Goal: Find specific page/section: Find specific page/section

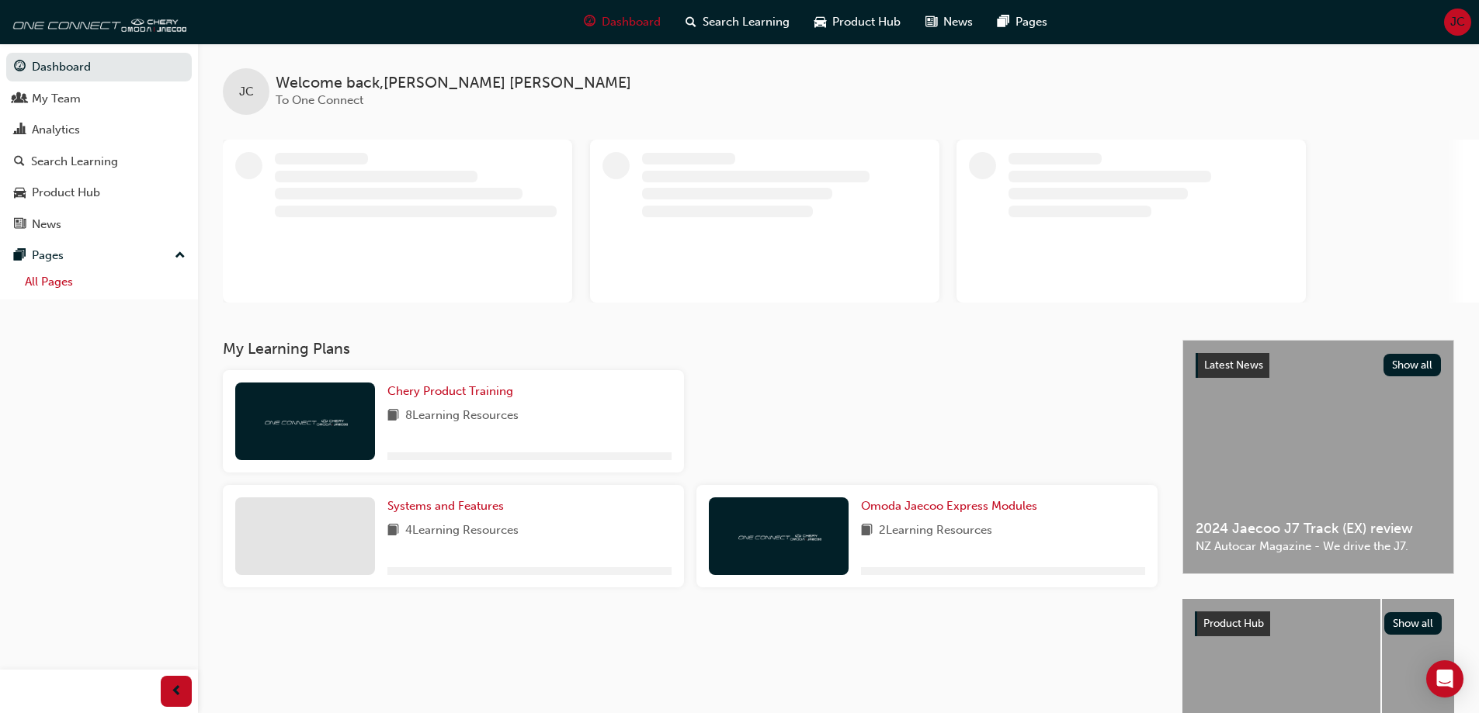
click at [57, 286] on link "All Pages" at bounding box center [105, 282] width 173 height 24
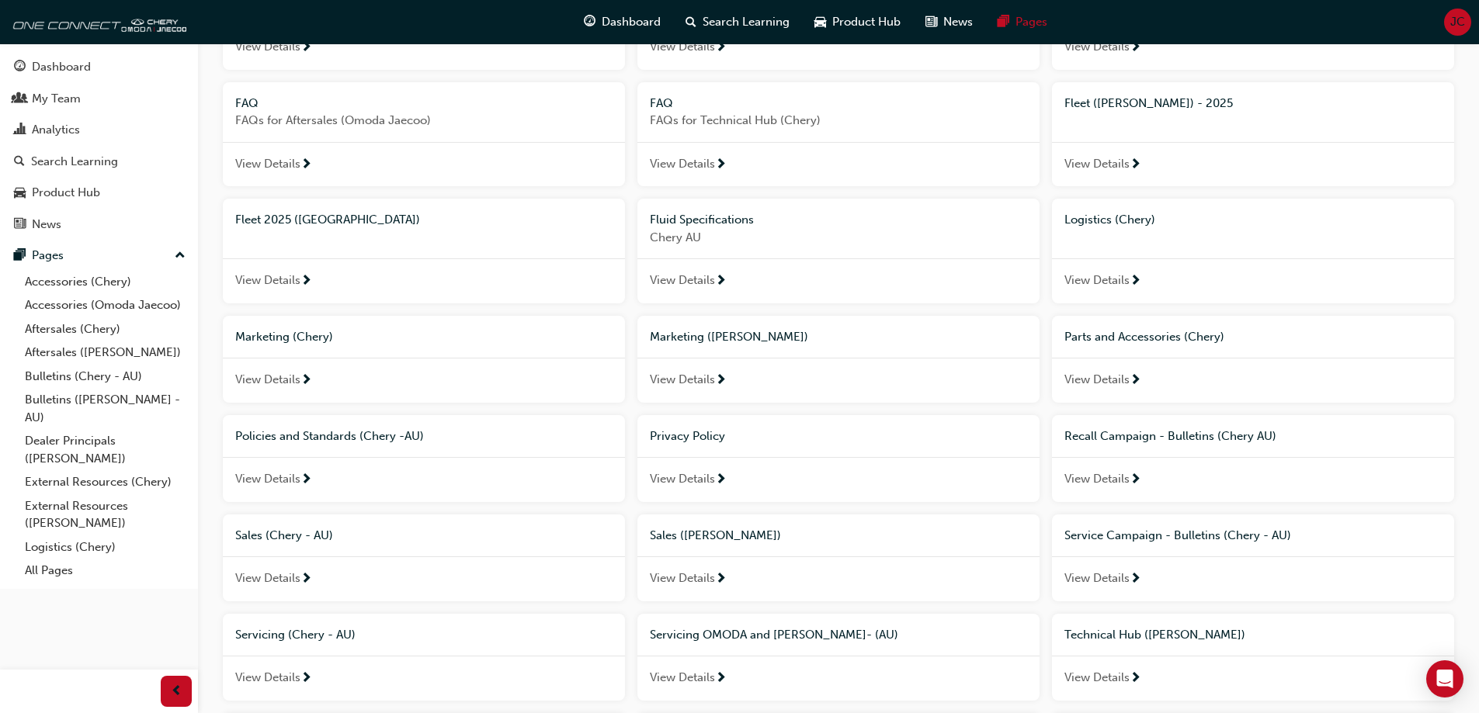
scroll to position [311, 0]
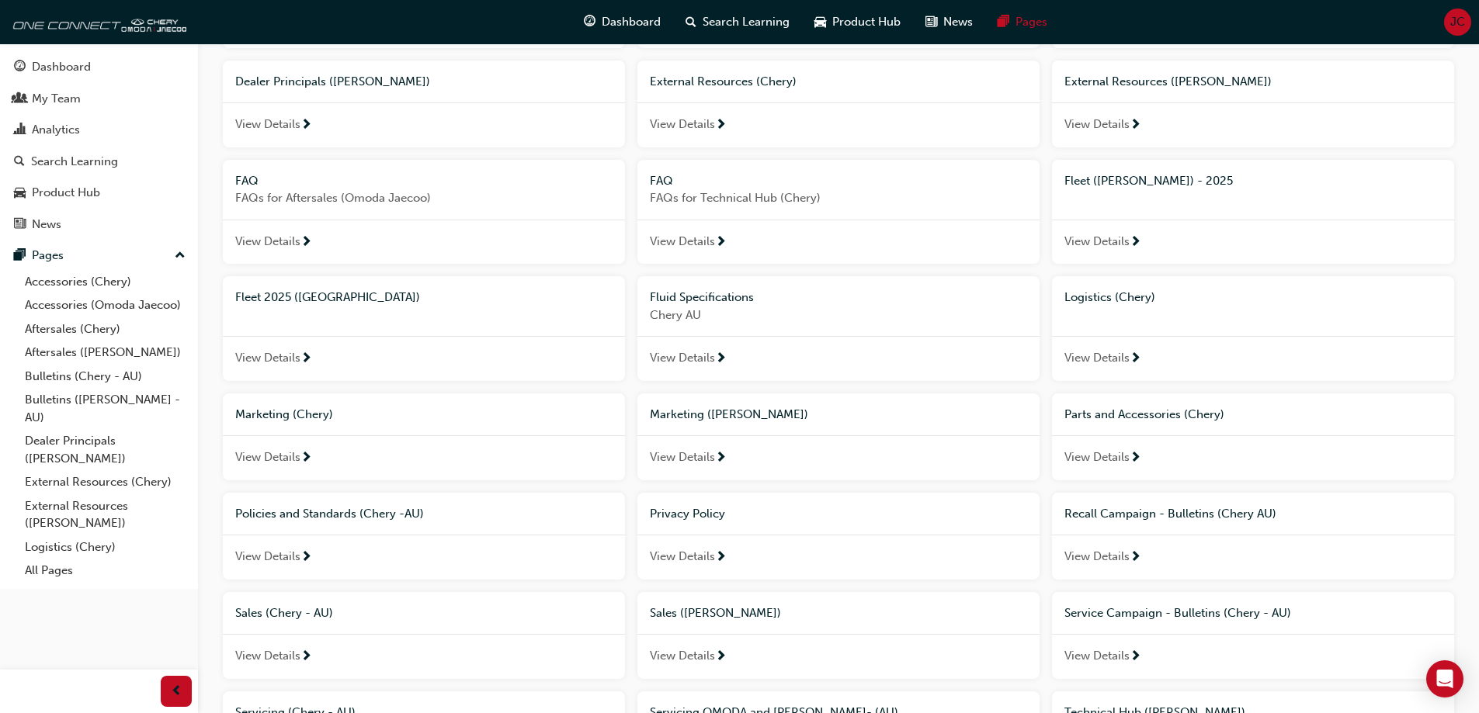
click at [271, 352] on span "View Details" at bounding box center [267, 358] width 65 height 18
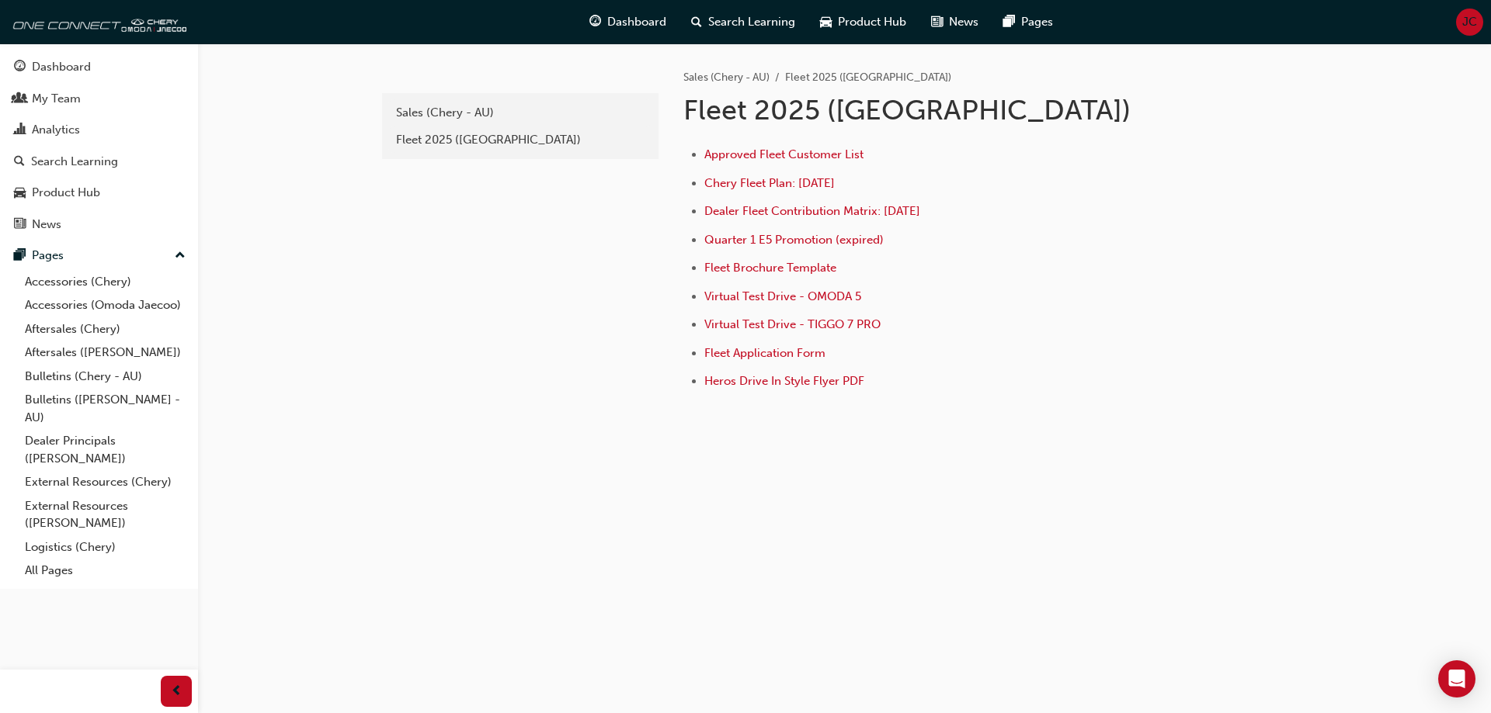
click at [807, 161] on li "Approved Fleet Customer List" at bounding box center [946, 156] width 484 height 23
click at [805, 153] on span "Approved Fleet Customer List" at bounding box center [783, 154] width 159 height 14
